Goal: Task Accomplishment & Management: Use online tool/utility

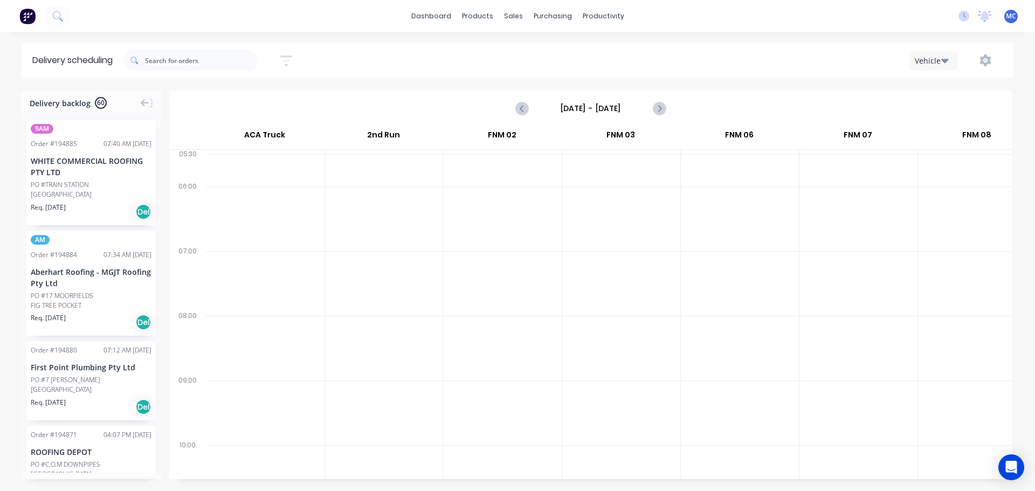
scroll to position [0, 1]
click at [437, 16] on link "dashboard" at bounding box center [431, 16] width 51 height 16
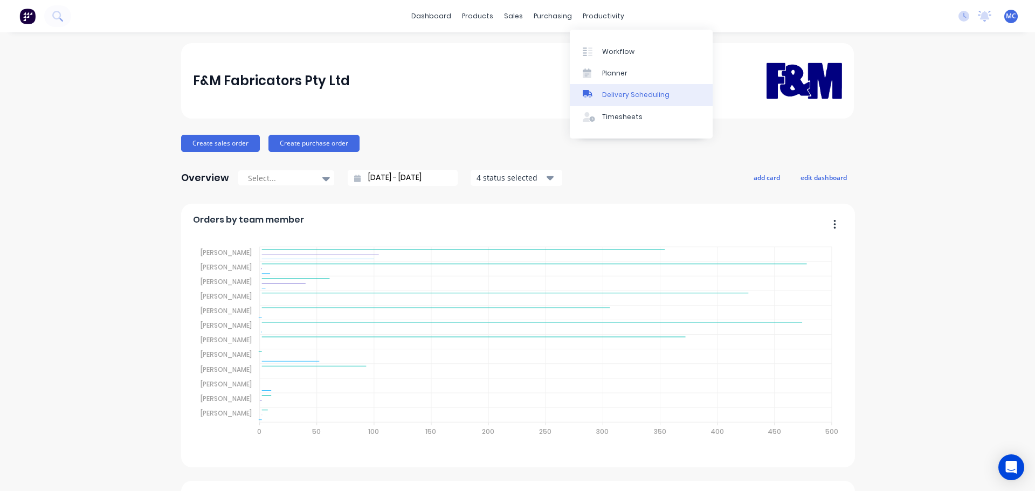
click at [628, 92] on div "Delivery Scheduling" at bounding box center [635, 95] width 67 height 10
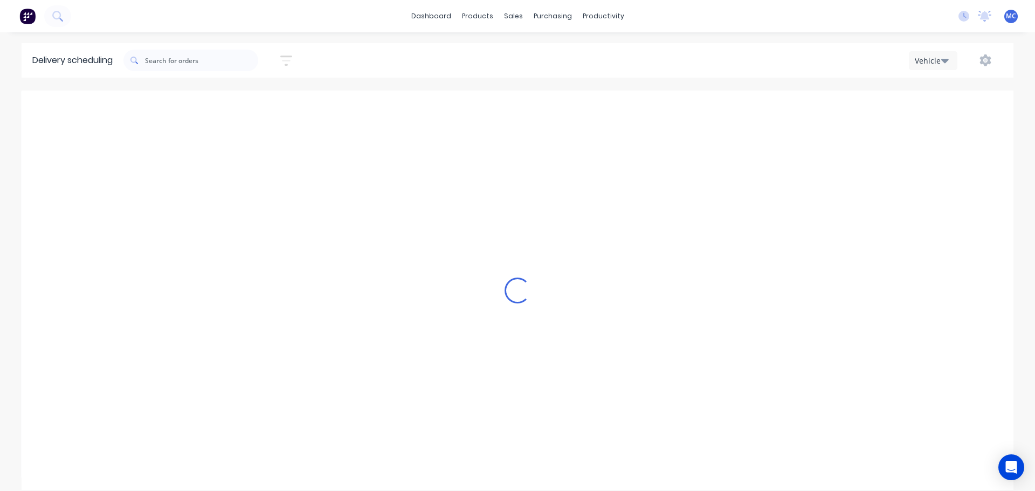
scroll to position [0, 1]
click at [290, 60] on icon "button" at bounding box center [286, 60] width 9 height 2
click at [239, 103] on input at bounding box center [237, 101] width 100 height 16
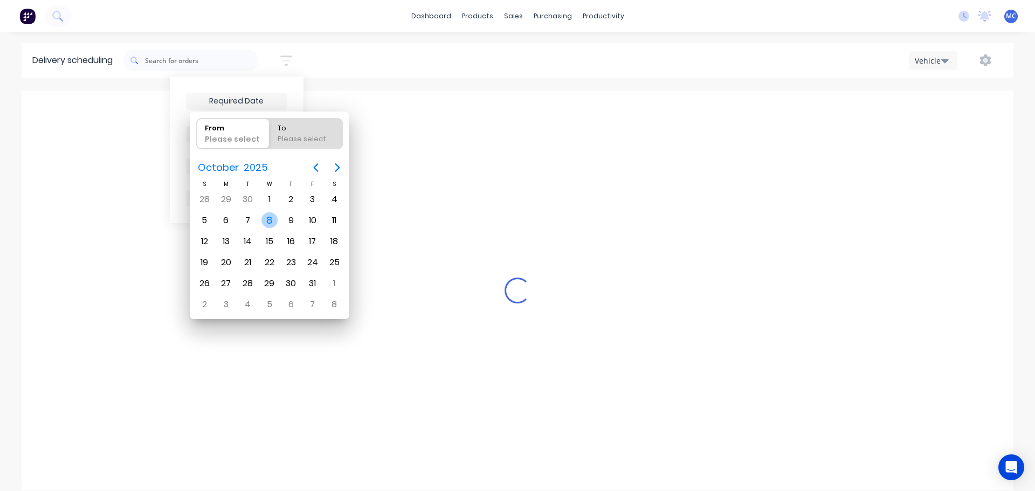
click at [270, 223] on div "8" at bounding box center [270, 220] width 16 height 16
type input "[DATE]"
radio input "false"
radio input "true"
click at [270, 222] on div "8" at bounding box center [270, 220] width 16 height 16
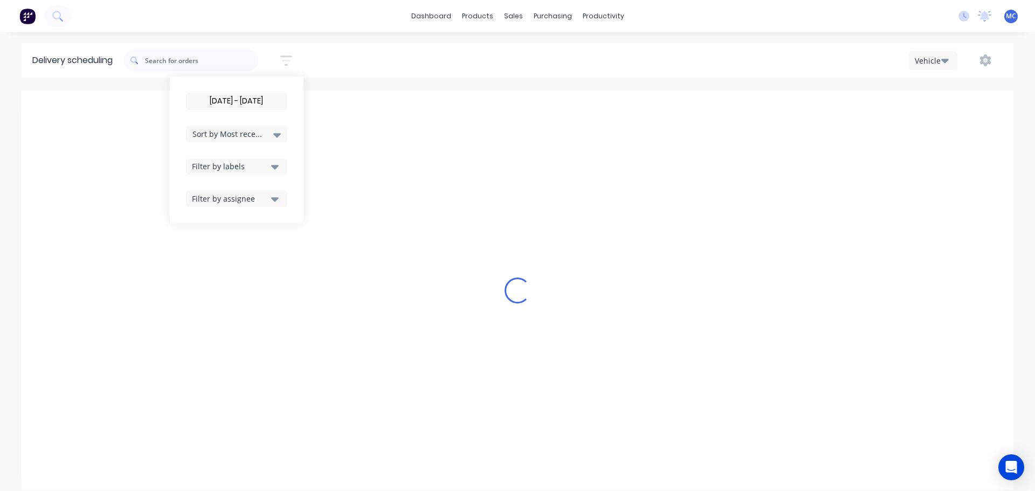
click at [256, 105] on input "[DATE] - [DATE]" at bounding box center [237, 101] width 100 height 16
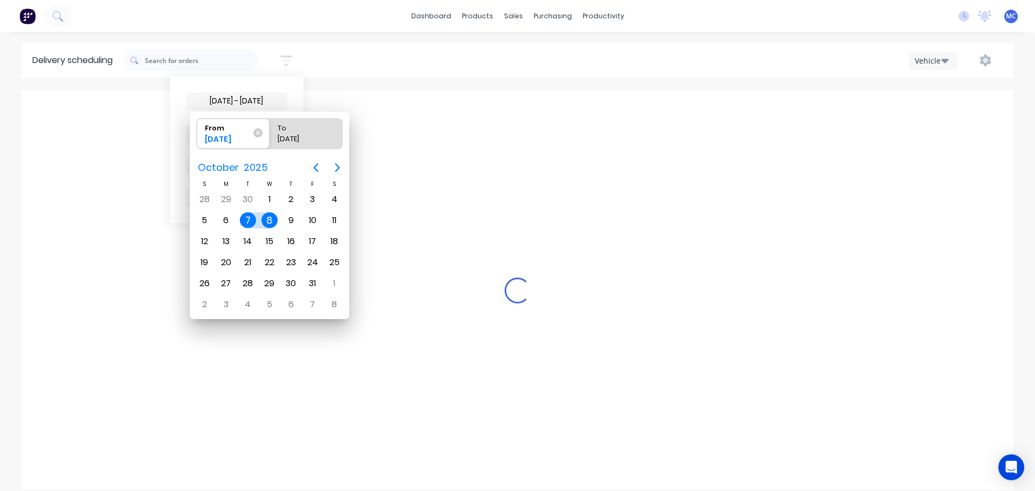
click at [269, 222] on div "8" at bounding box center [270, 220] width 16 height 16
type input "[DATE] - [DATE]"
radio input "false"
radio input "true"
click at [269, 222] on div "8" at bounding box center [270, 220] width 16 height 16
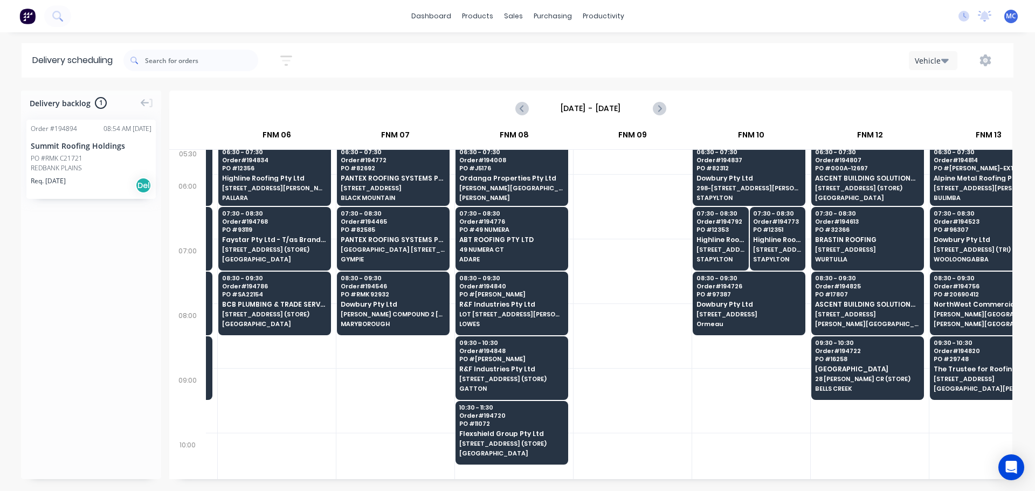
scroll to position [0, 463]
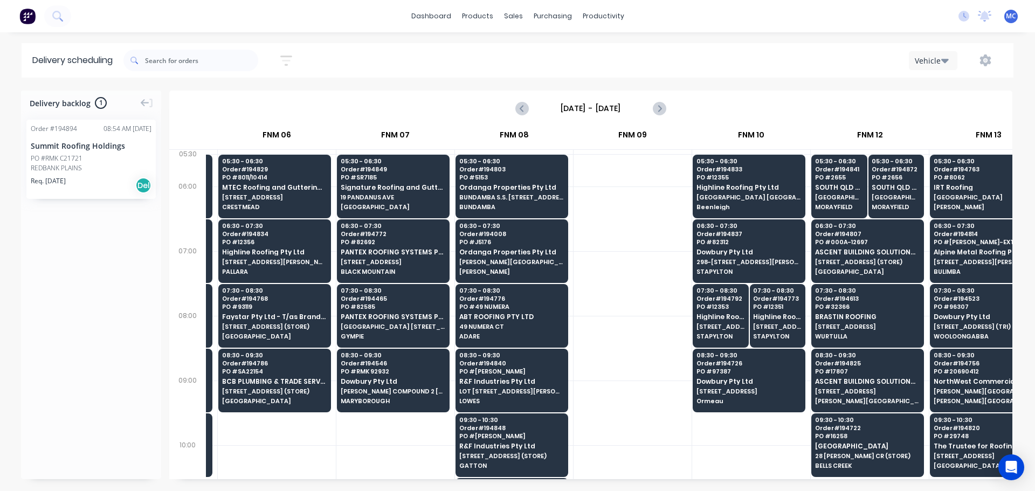
click at [287, 60] on icon "button" at bounding box center [286, 60] width 9 height 2
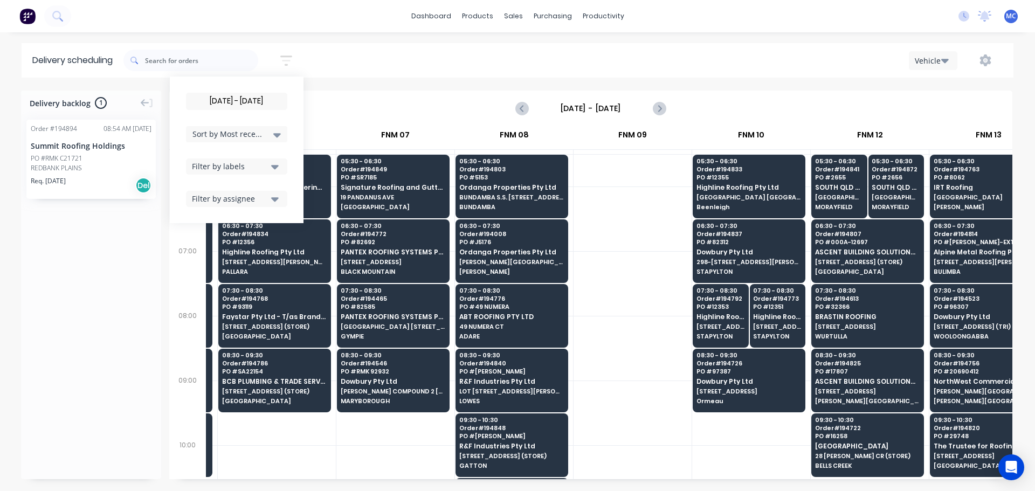
click at [234, 99] on input "[DATE] - [DATE]" at bounding box center [237, 101] width 100 height 16
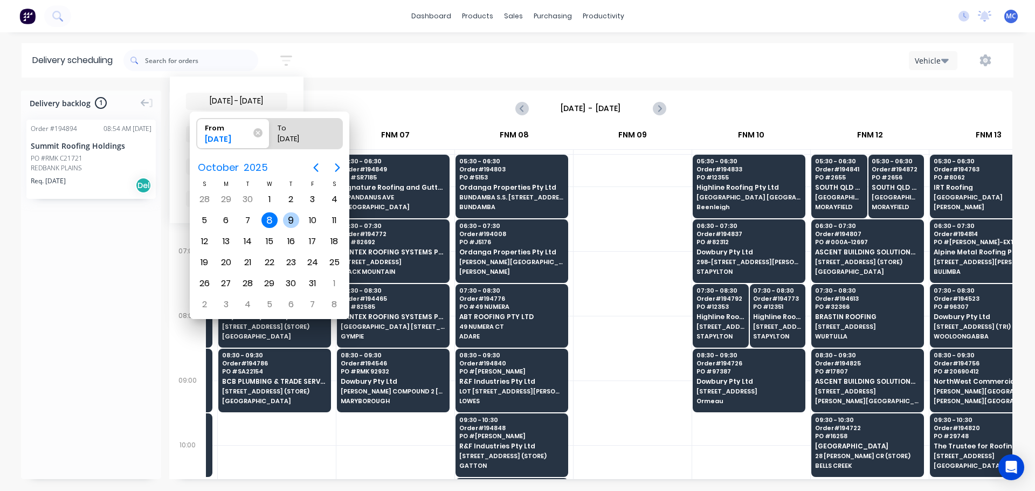
click at [293, 219] on div "9" at bounding box center [291, 220] width 16 height 16
type input "[DATE]"
radio input "false"
radio input "true"
click at [293, 219] on div "9" at bounding box center [291, 220] width 16 height 16
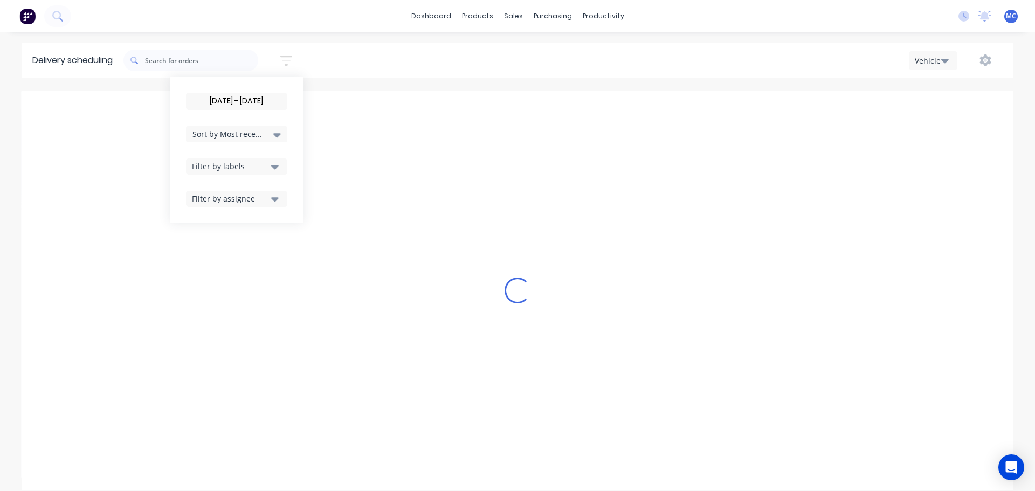
scroll to position [0, 1]
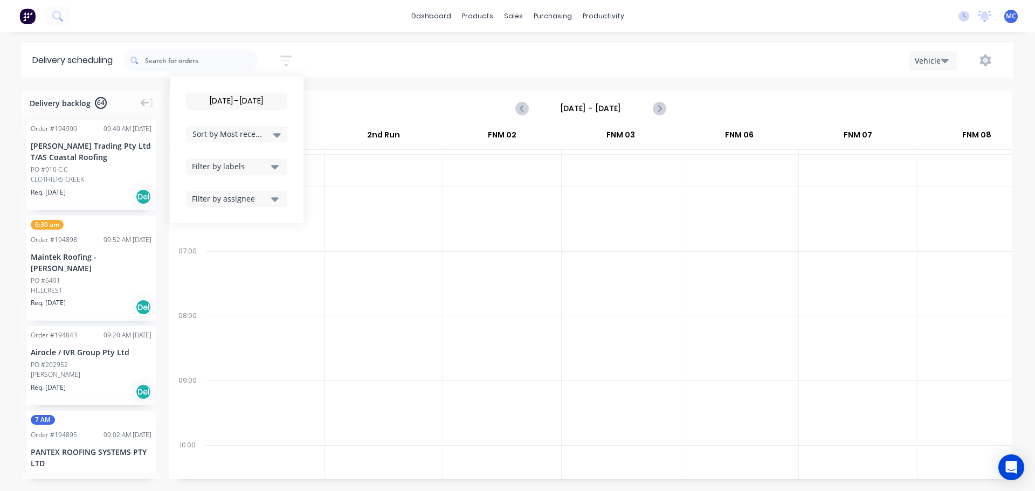
click at [243, 99] on input "[DATE] - [DATE]" at bounding box center [237, 101] width 100 height 16
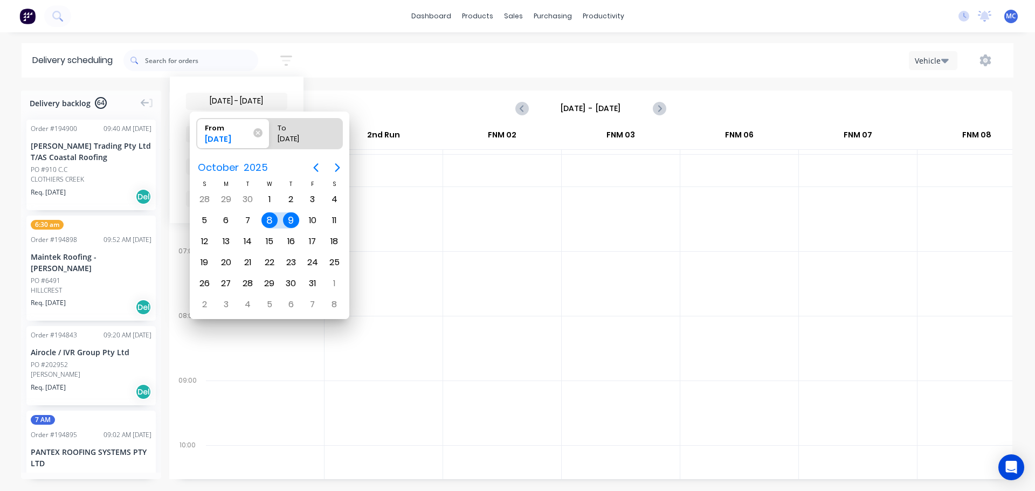
click at [289, 219] on div "9" at bounding box center [291, 220] width 16 height 16
type input "[DATE] - [DATE]"
radio input "false"
radio input "true"
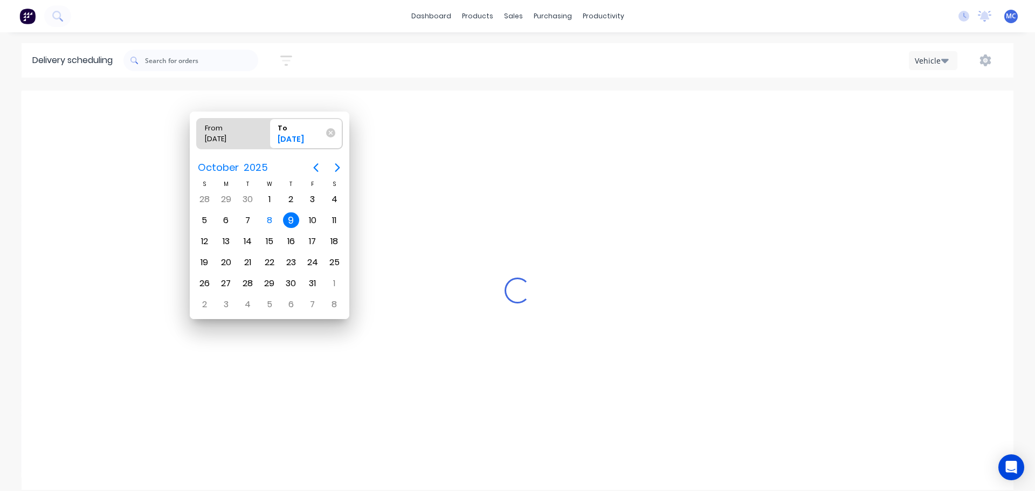
click at [289, 219] on div "9" at bounding box center [291, 220] width 16 height 16
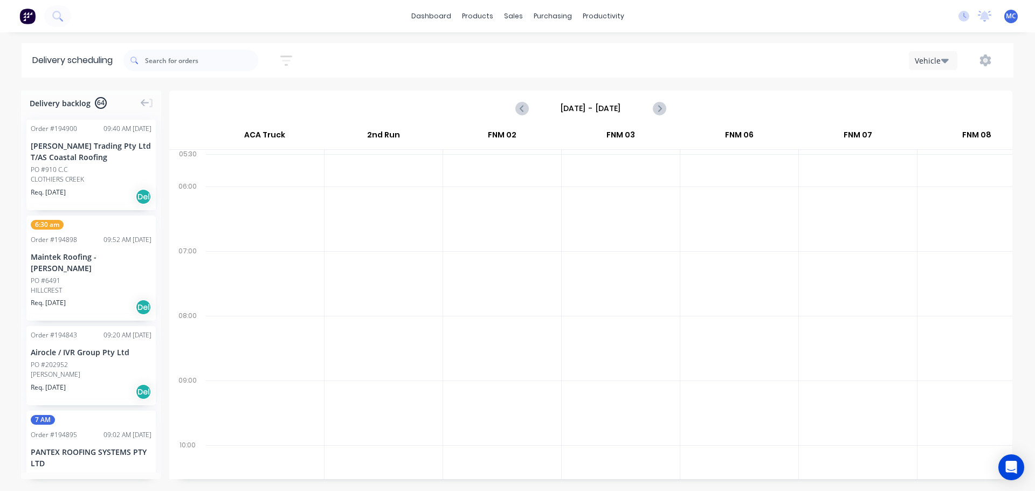
click at [290, 59] on icon "button" at bounding box center [286, 60] width 12 height 13
